Goal: Information Seeking & Learning: Learn about a topic

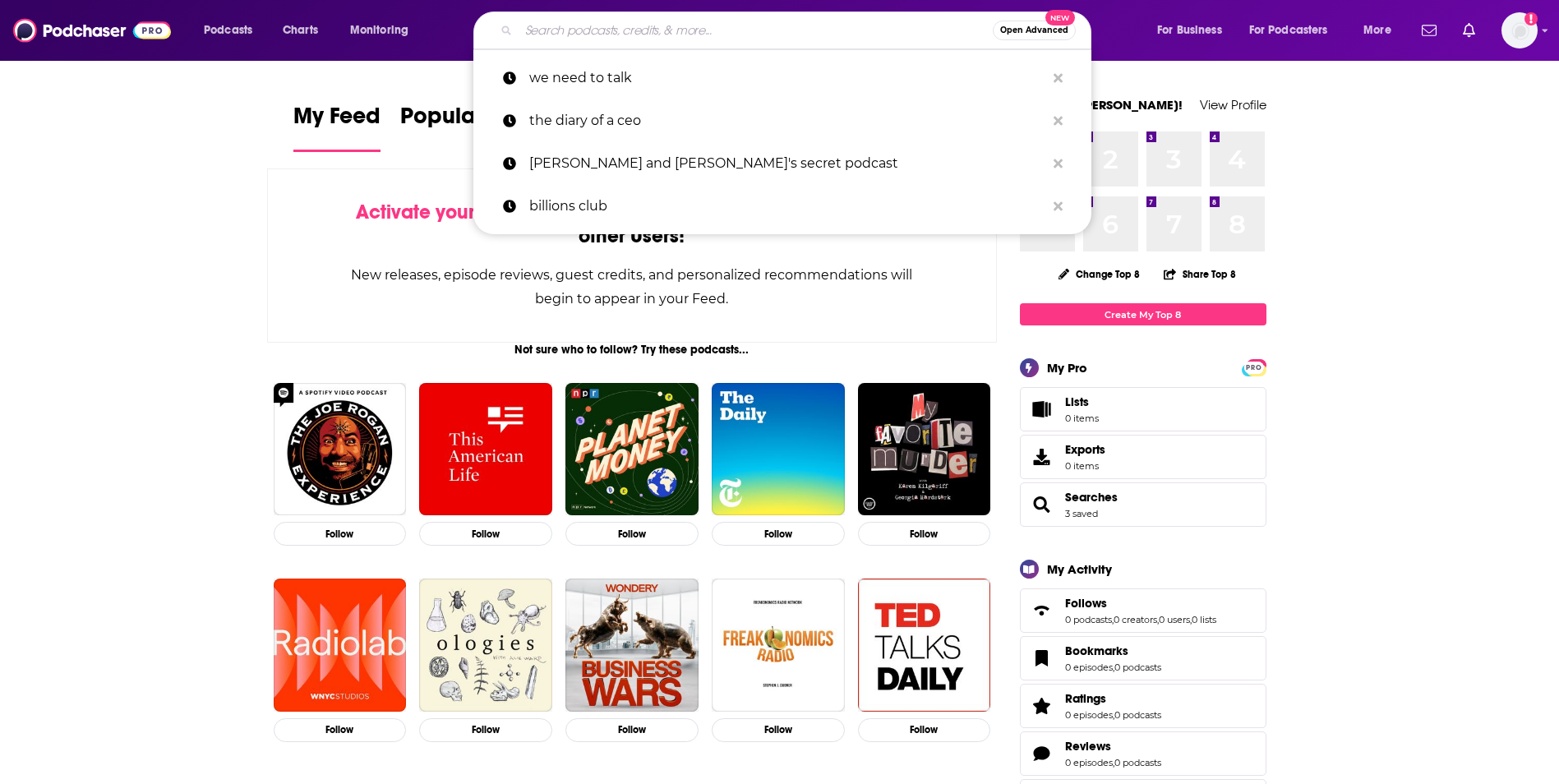
click at [578, 33] on input "Search podcasts, credits, & more..." at bounding box center [755, 29] width 474 height 26
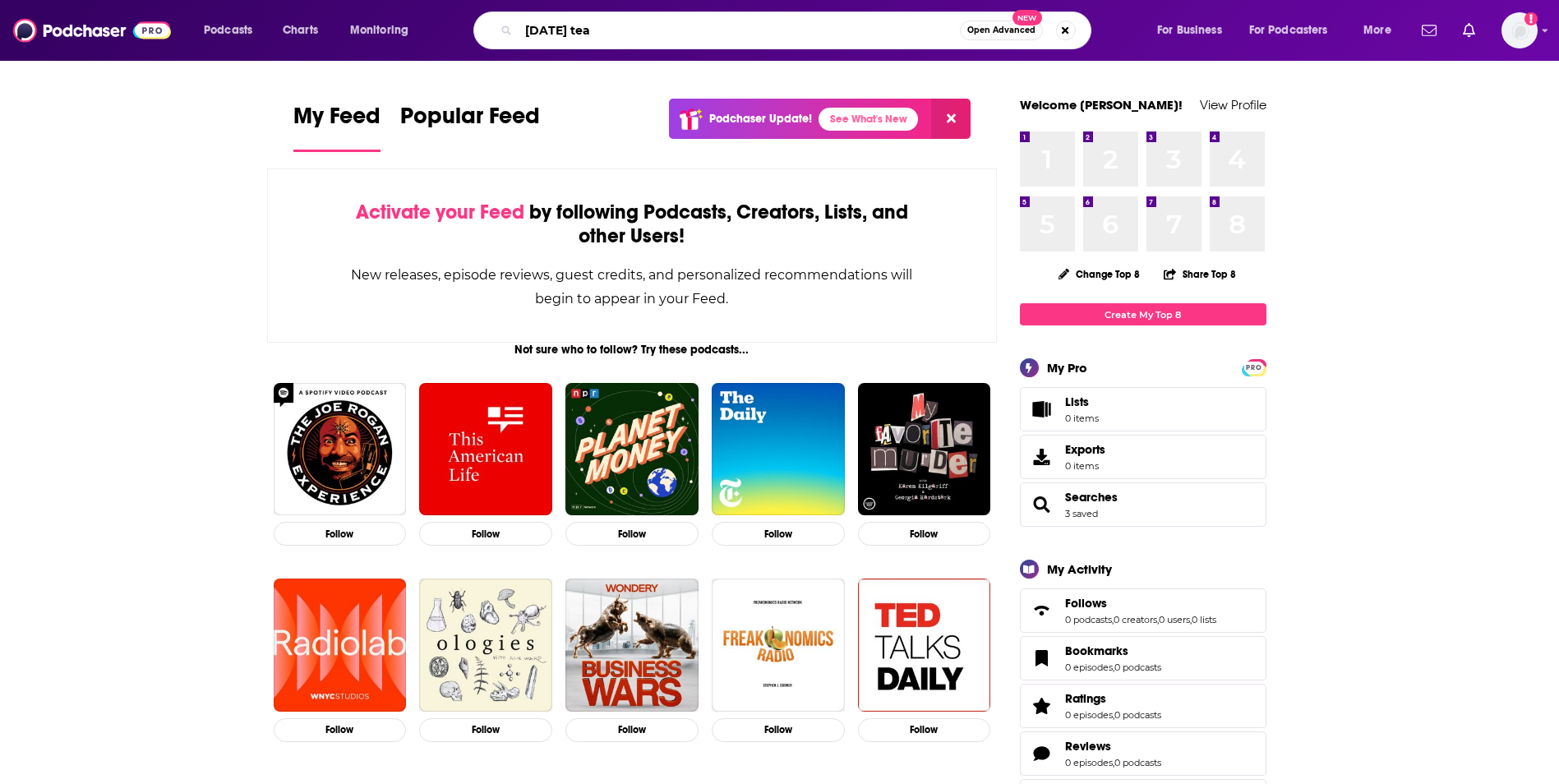
type input "[DATE] tea"
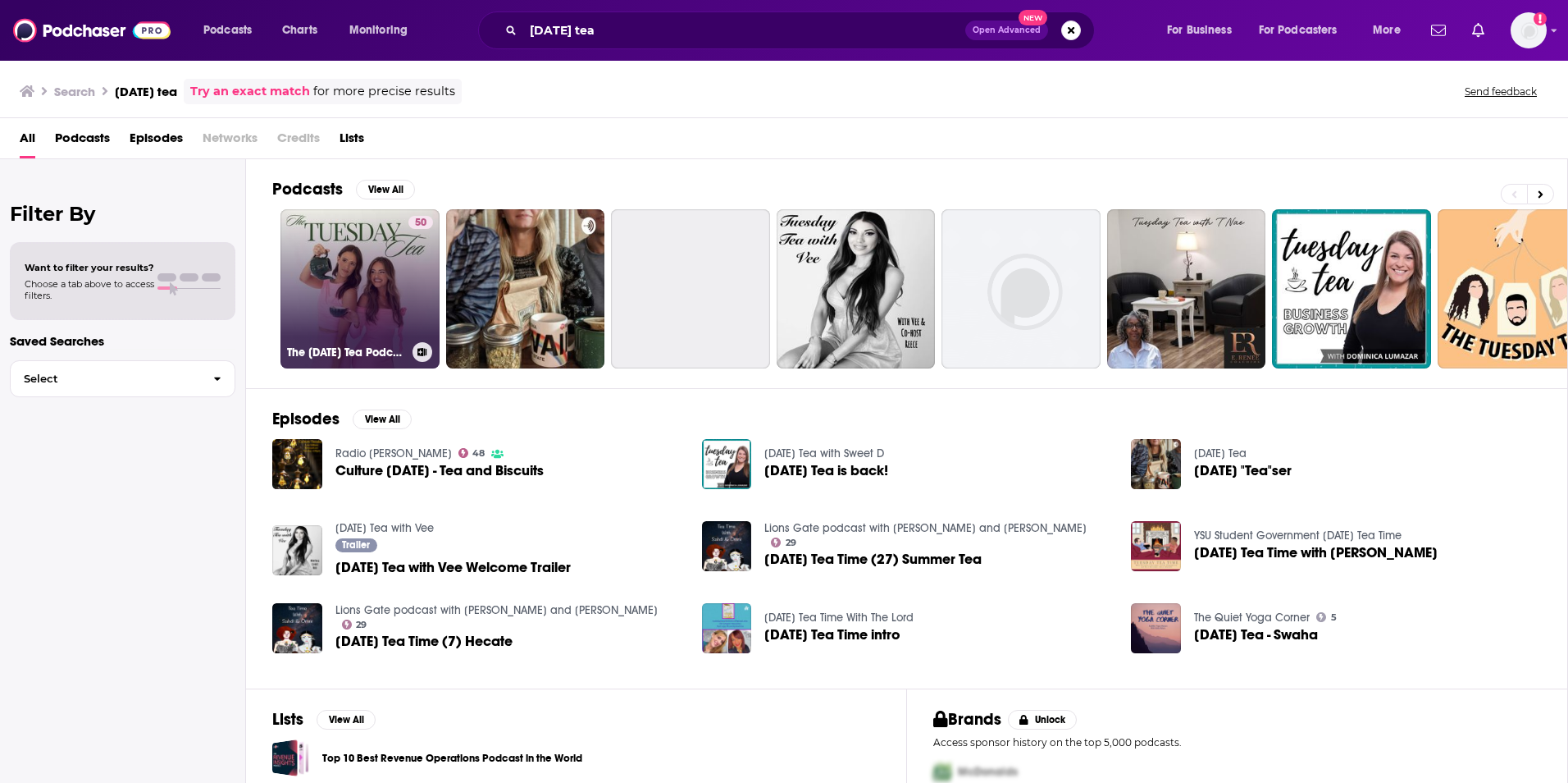
click at [331, 244] on link "50 The [DATE] Tea Podcast" at bounding box center [360, 289] width 159 height 159
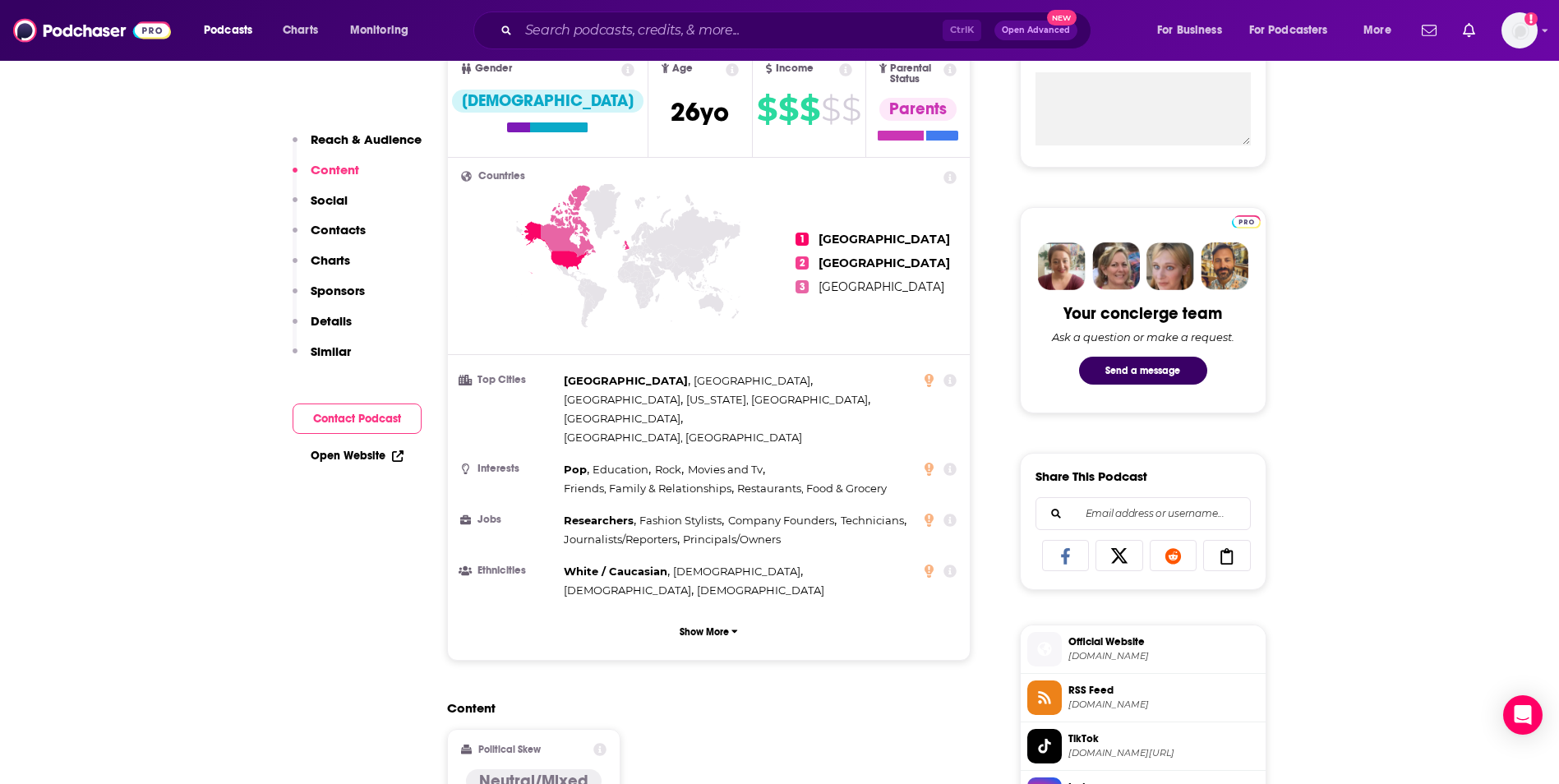
scroll to position [493, 0]
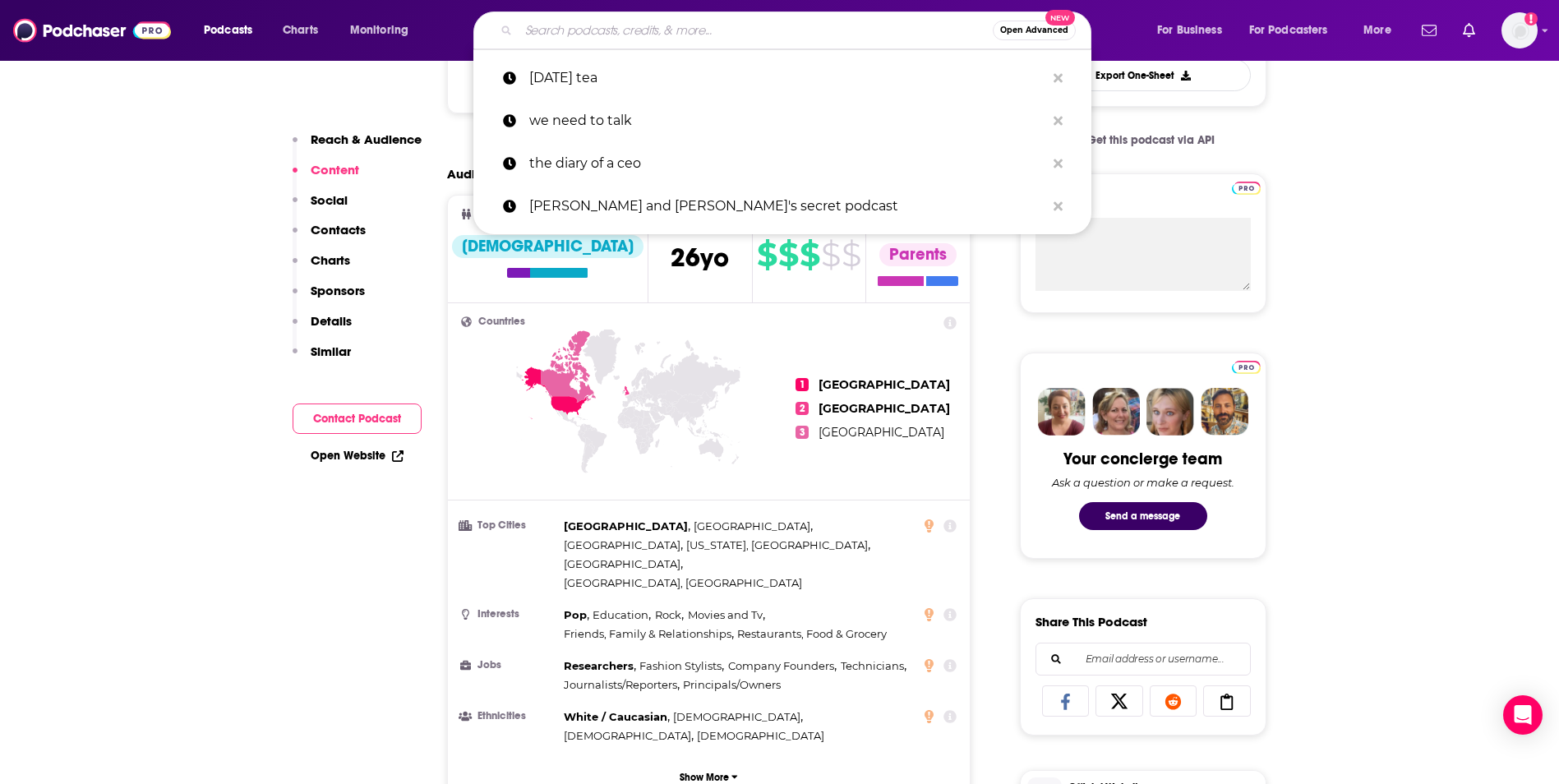
click at [574, 38] on input "Search podcasts, credits, & more..." at bounding box center [755, 29] width 474 height 26
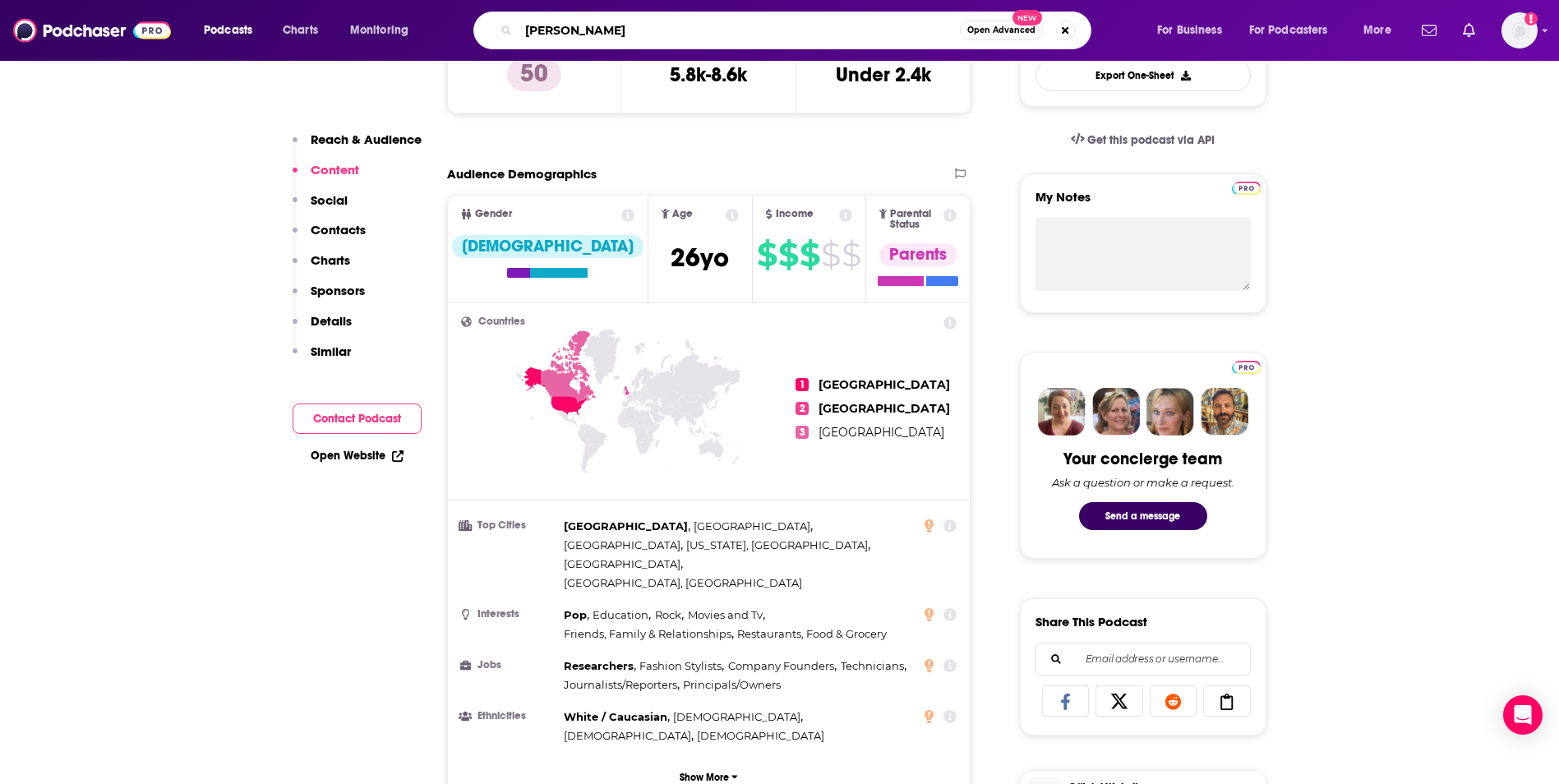
type input "[PERSON_NAME]"
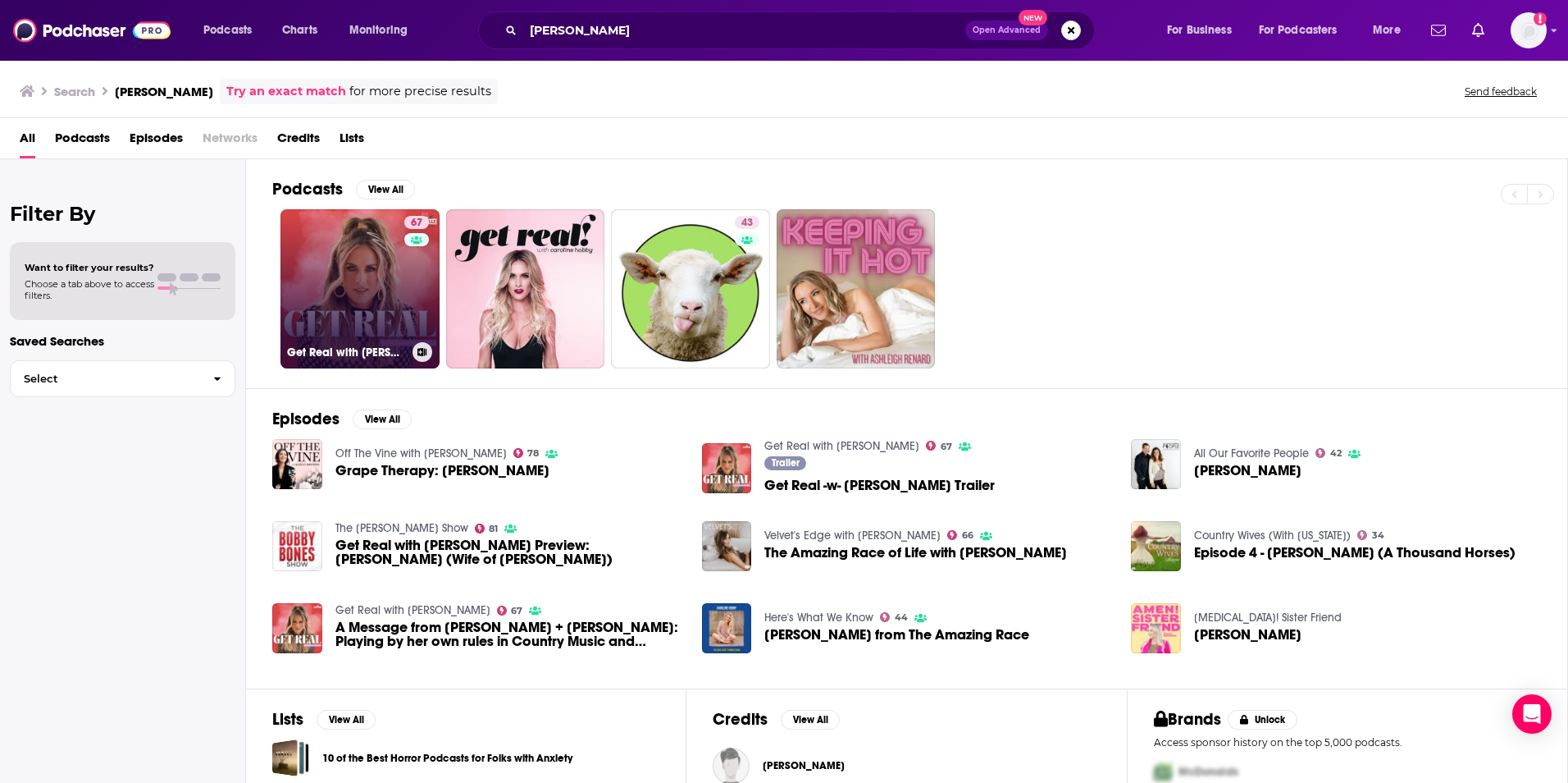
click at [361, 276] on link "67 Get Real with [PERSON_NAME]" at bounding box center [360, 289] width 159 height 159
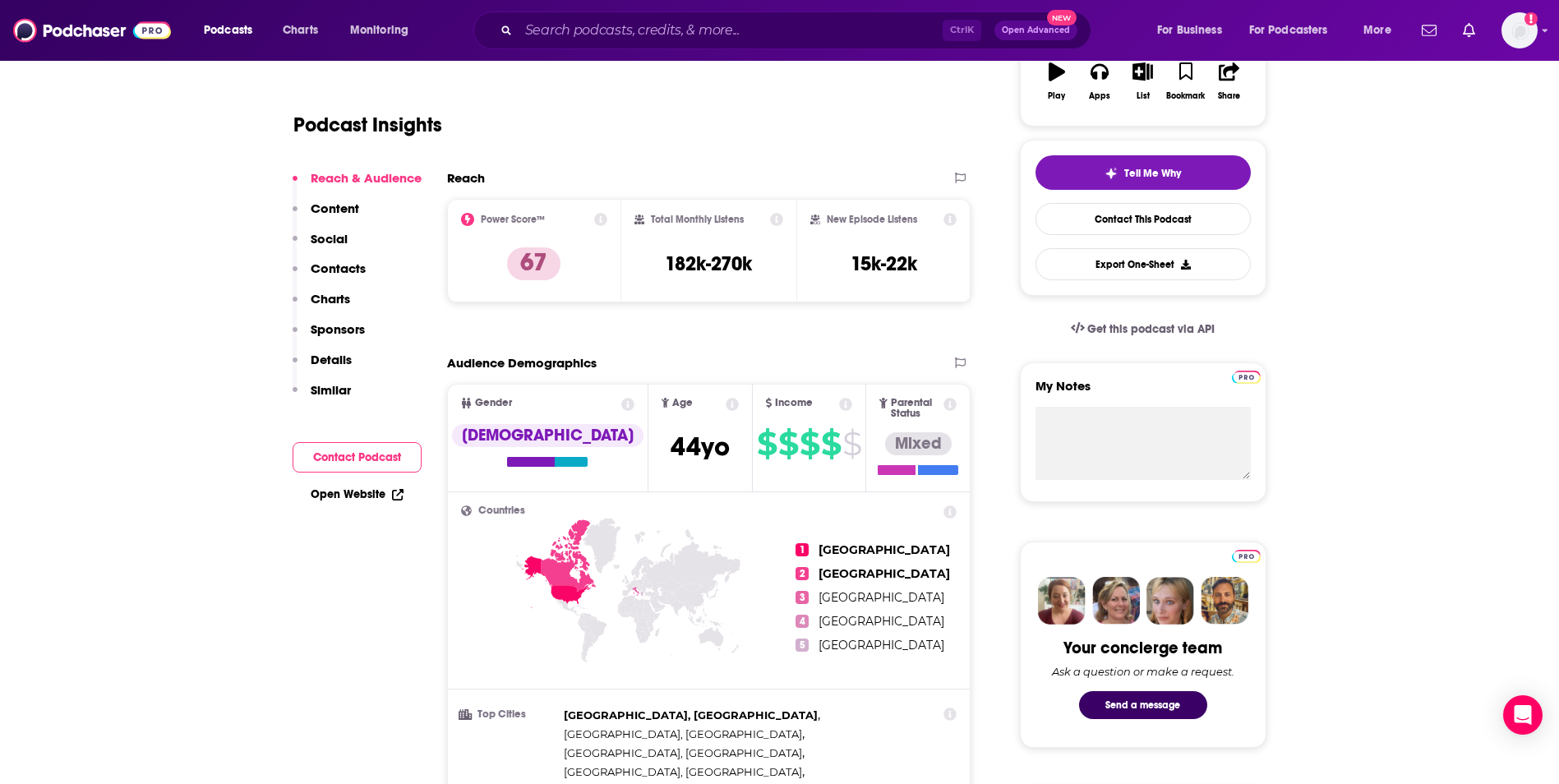
scroll to position [164, 0]
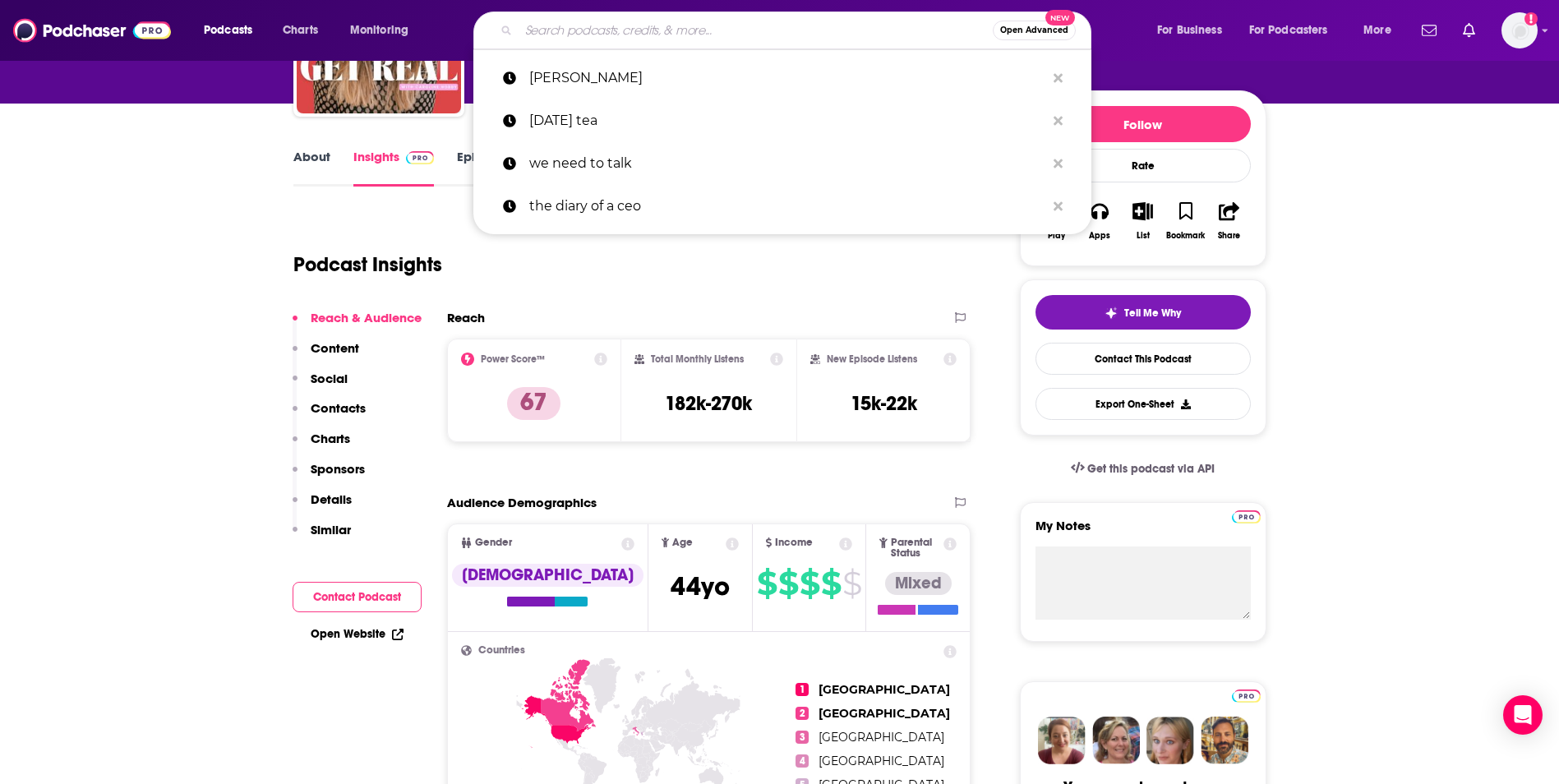
click at [624, 32] on input "Search podcasts, credits, & more..." at bounding box center [755, 29] width 474 height 26
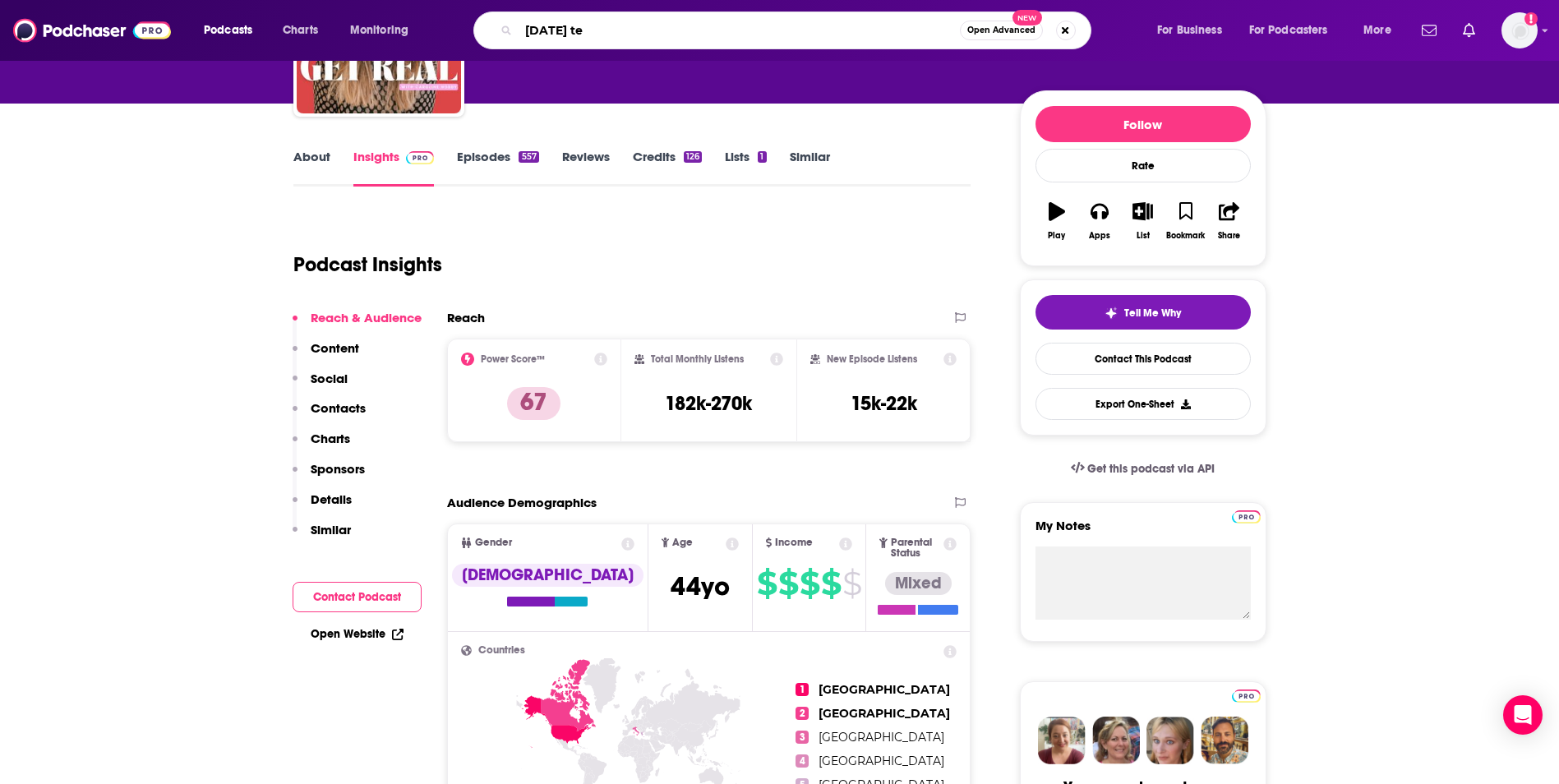
type input "[DATE] tea"
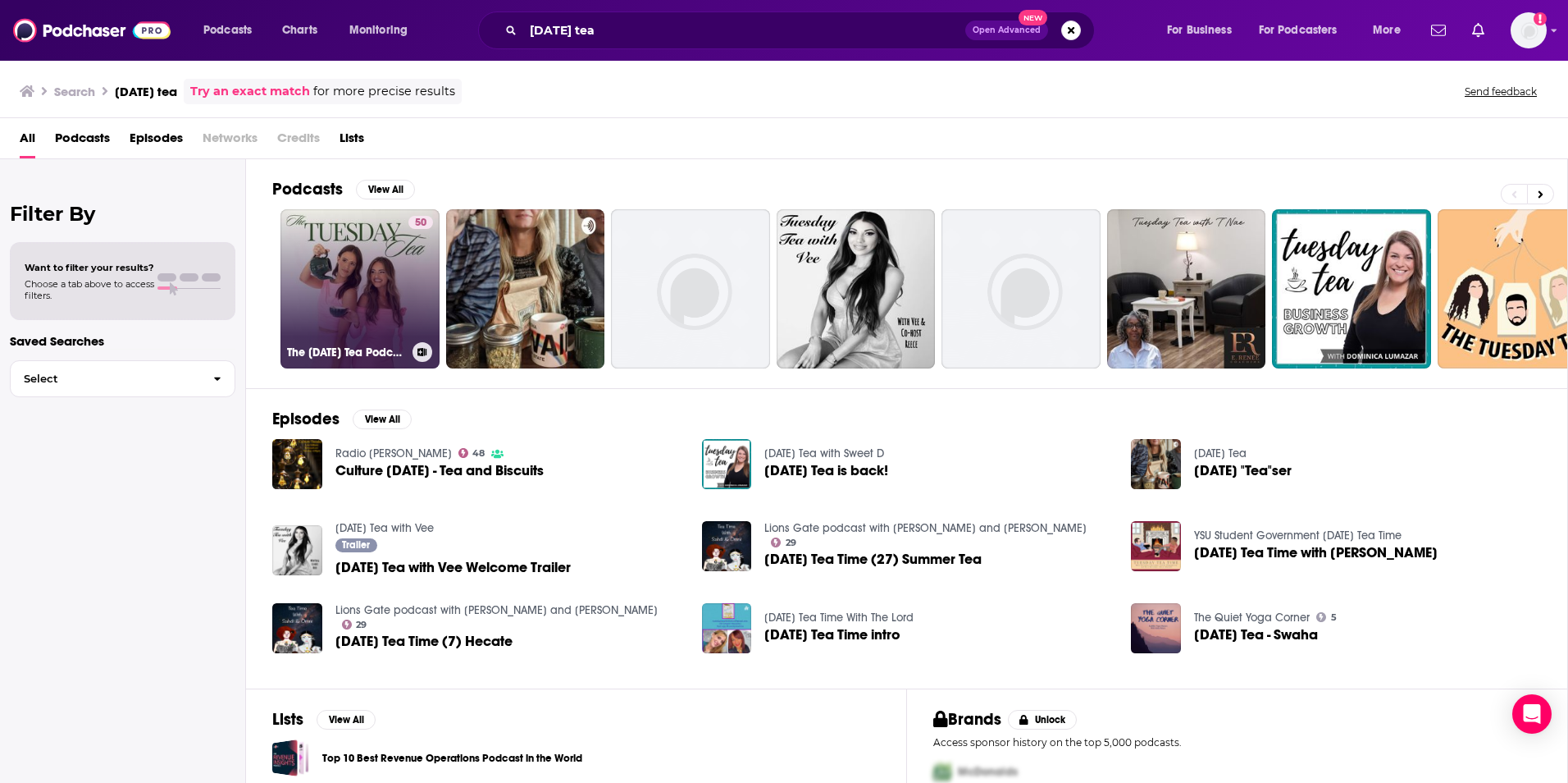
click at [365, 310] on link "50 The [DATE] Tea Podcast" at bounding box center [360, 289] width 159 height 159
